Goal: Task Accomplishment & Management: Manage account settings

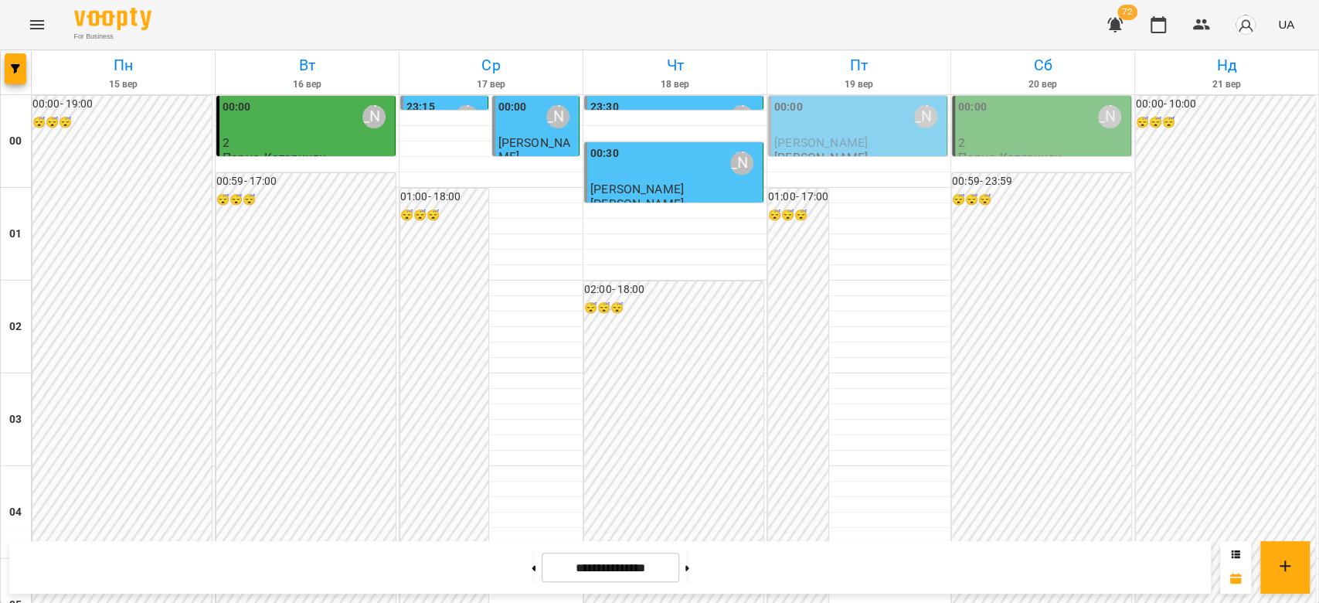
click at [847, 143] on p "[PERSON_NAME]" at bounding box center [858, 142] width 169 height 13
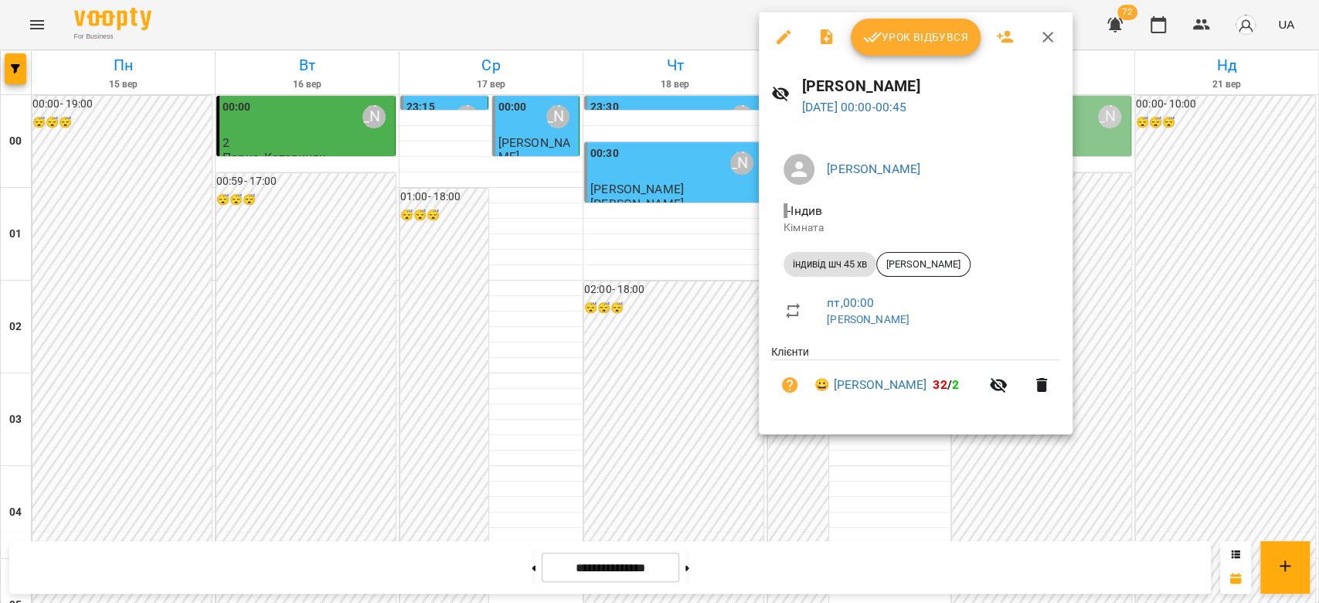
click at [931, 42] on span "Урок відбувся" at bounding box center [915, 37] width 105 height 19
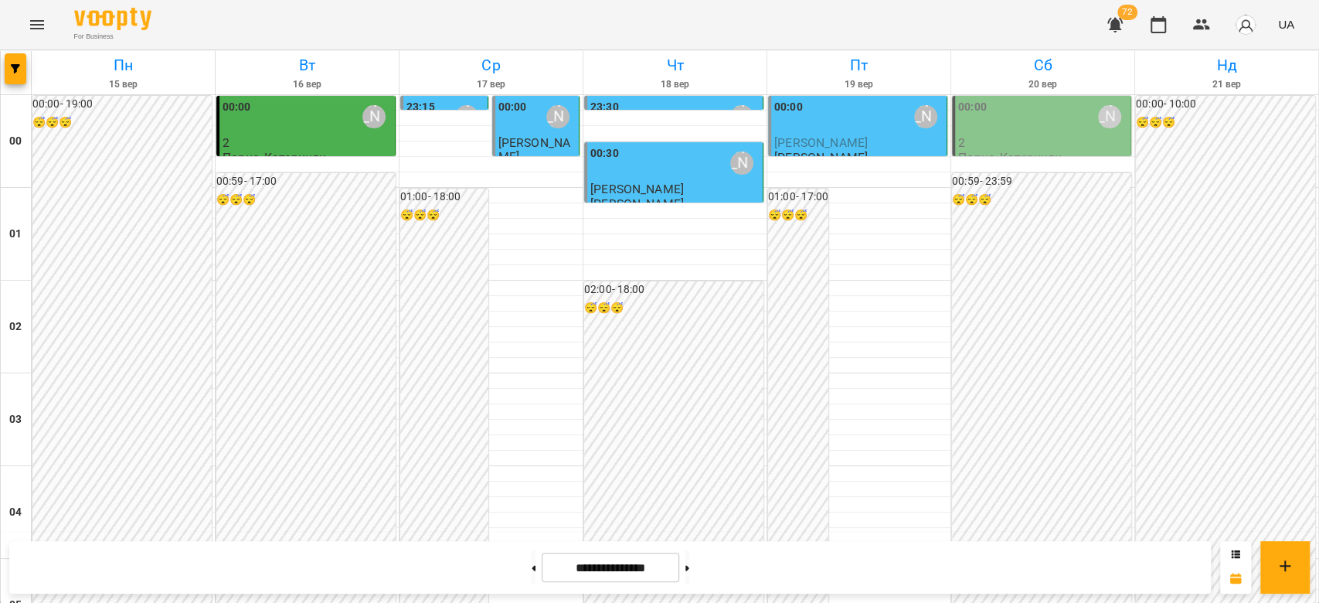
click at [837, 145] on span "[PERSON_NAME]" at bounding box center [820, 142] width 93 height 15
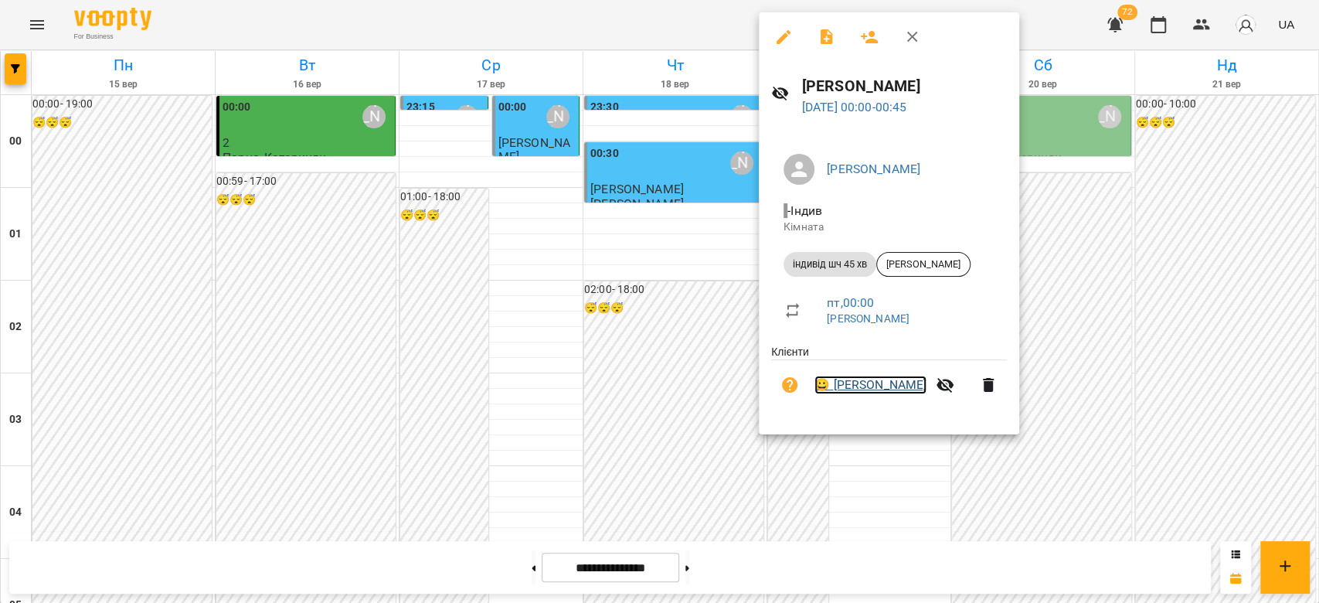
click at [858, 387] on link "😀 [PERSON_NAME]" at bounding box center [870, 385] width 112 height 19
